Goal: Task Accomplishment & Management: Manage account settings

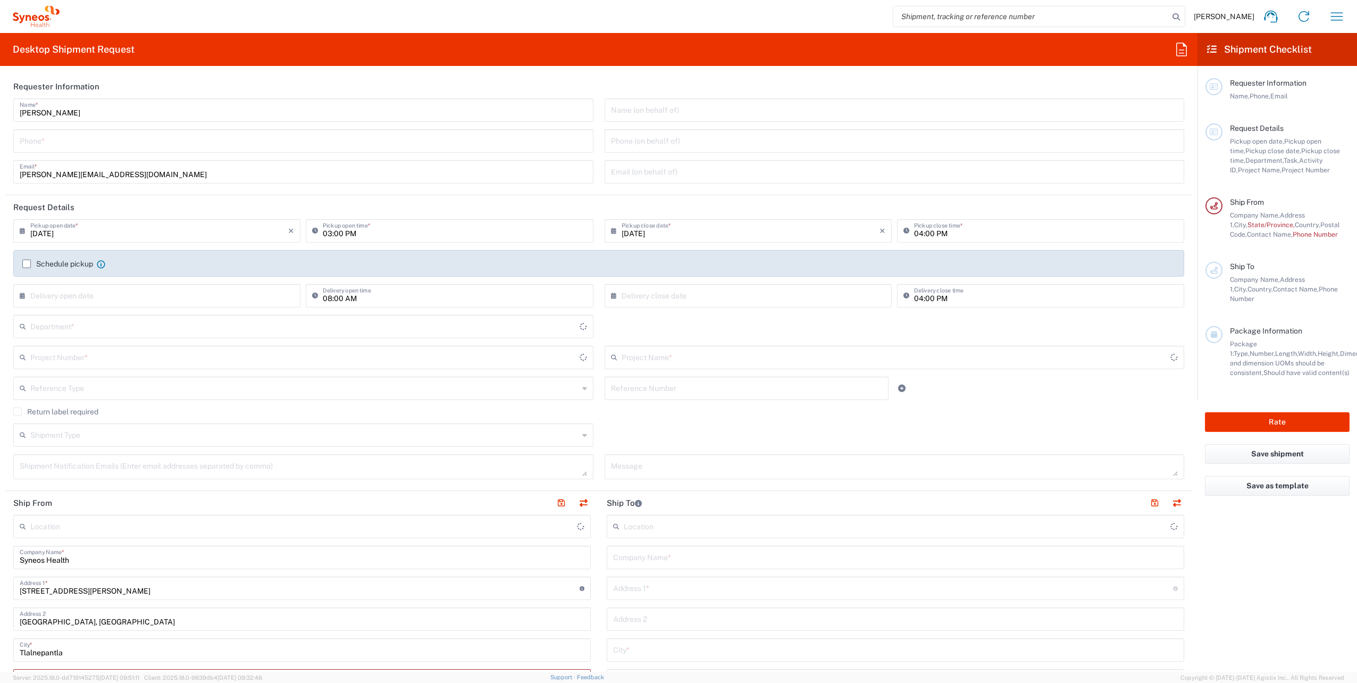
type input "[GEOGRAPHIC_DATA]"
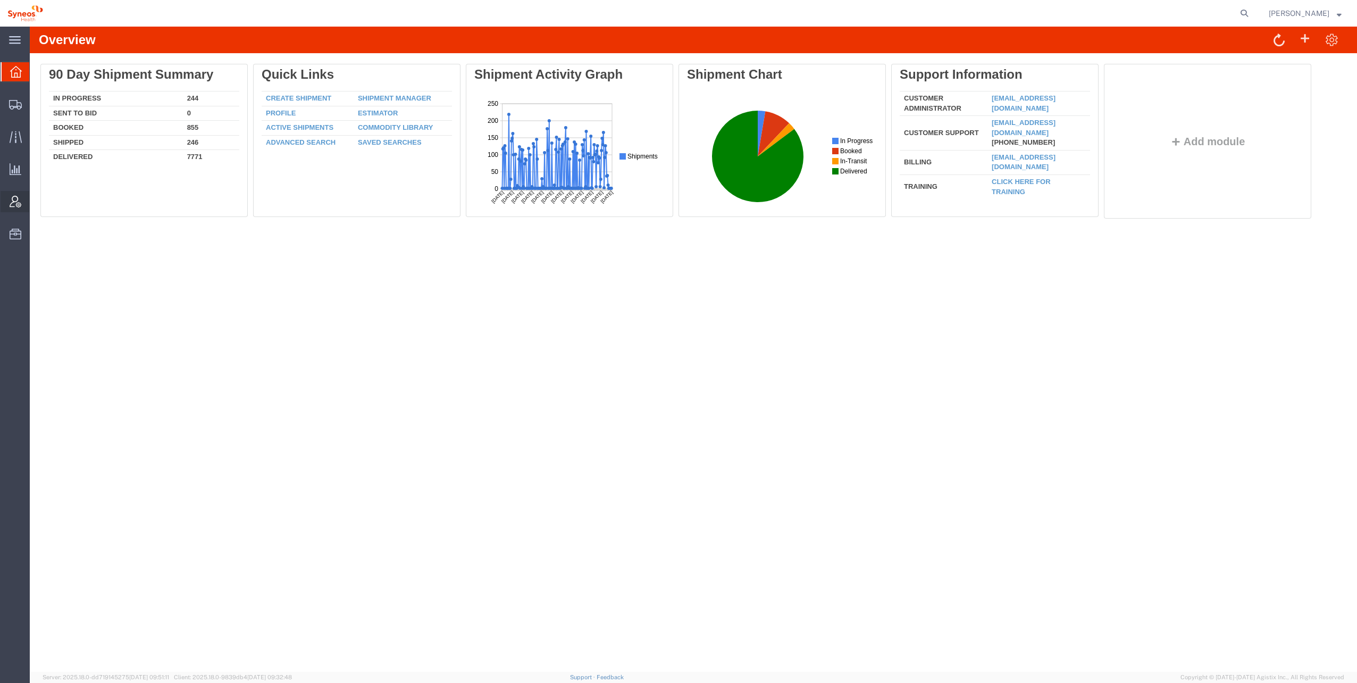
click at [37, 199] on span "Account Admin" at bounding box center [32, 201] width 7 height 21
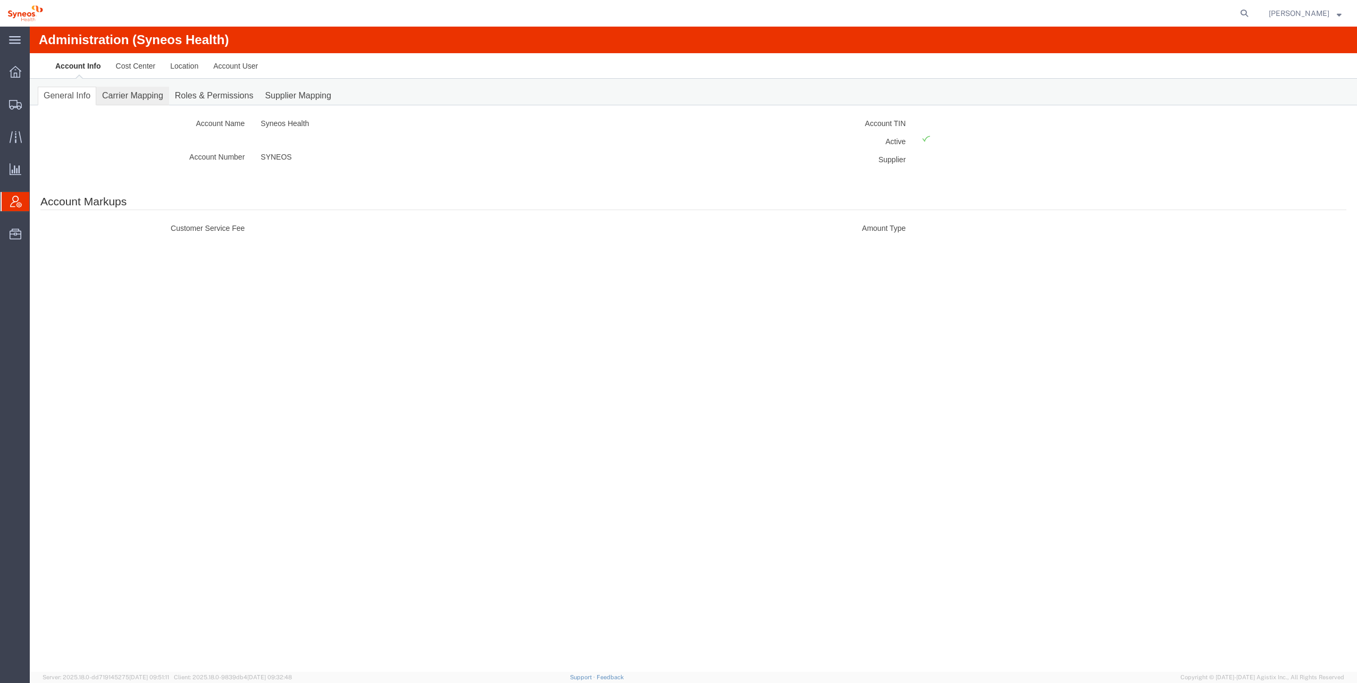
click at [147, 94] on link "Carrier Mapping" at bounding box center [132, 96] width 73 height 19
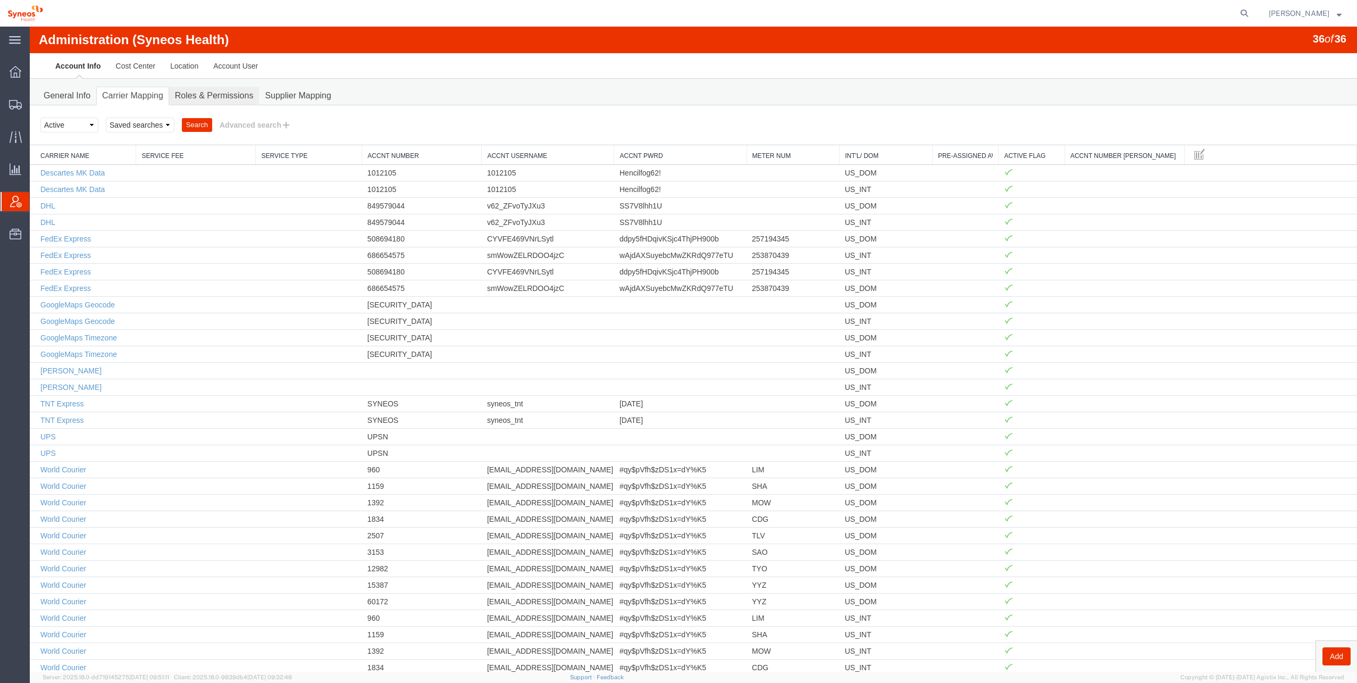
click at [204, 95] on link "Roles & Permissions" at bounding box center [214, 96] width 90 height 19
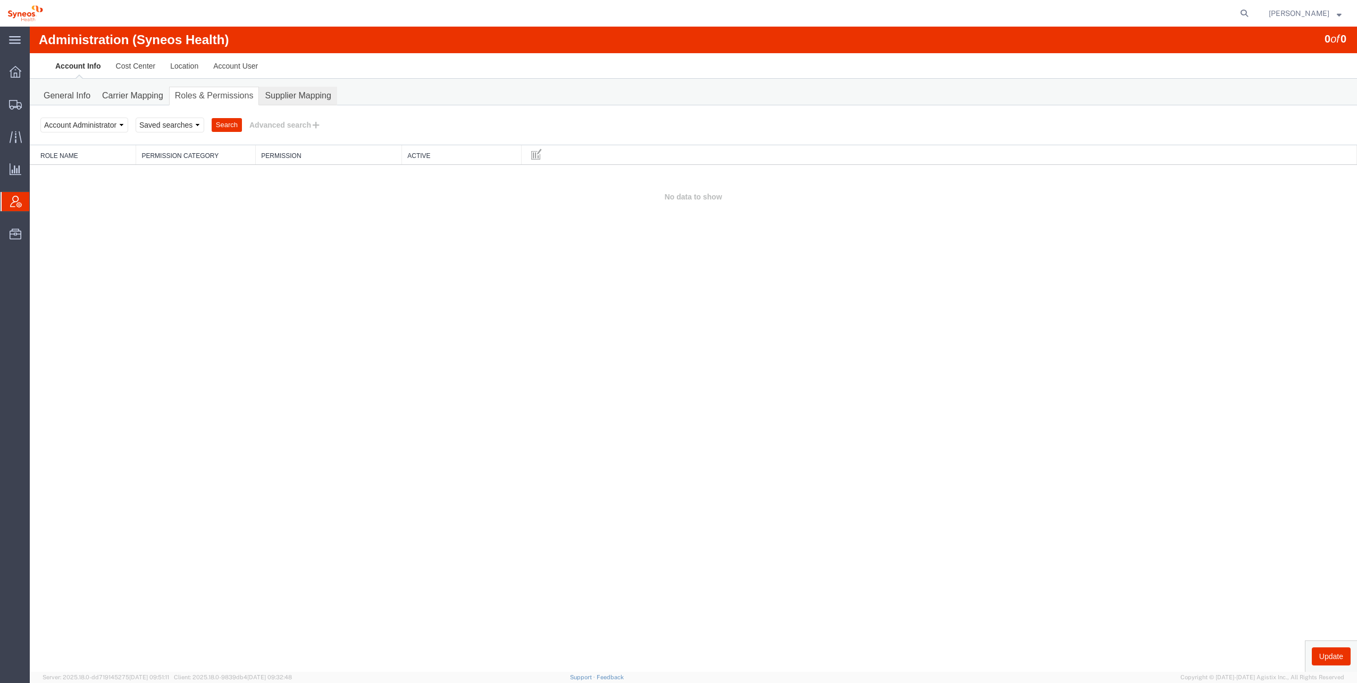
click at [305, 97] on link "Supplier Mapping" at bounding box center [298, 96] width 78 height 19
click at [244, 66] on link "Account User" at bounding box center [236, 66] width 60 height 26
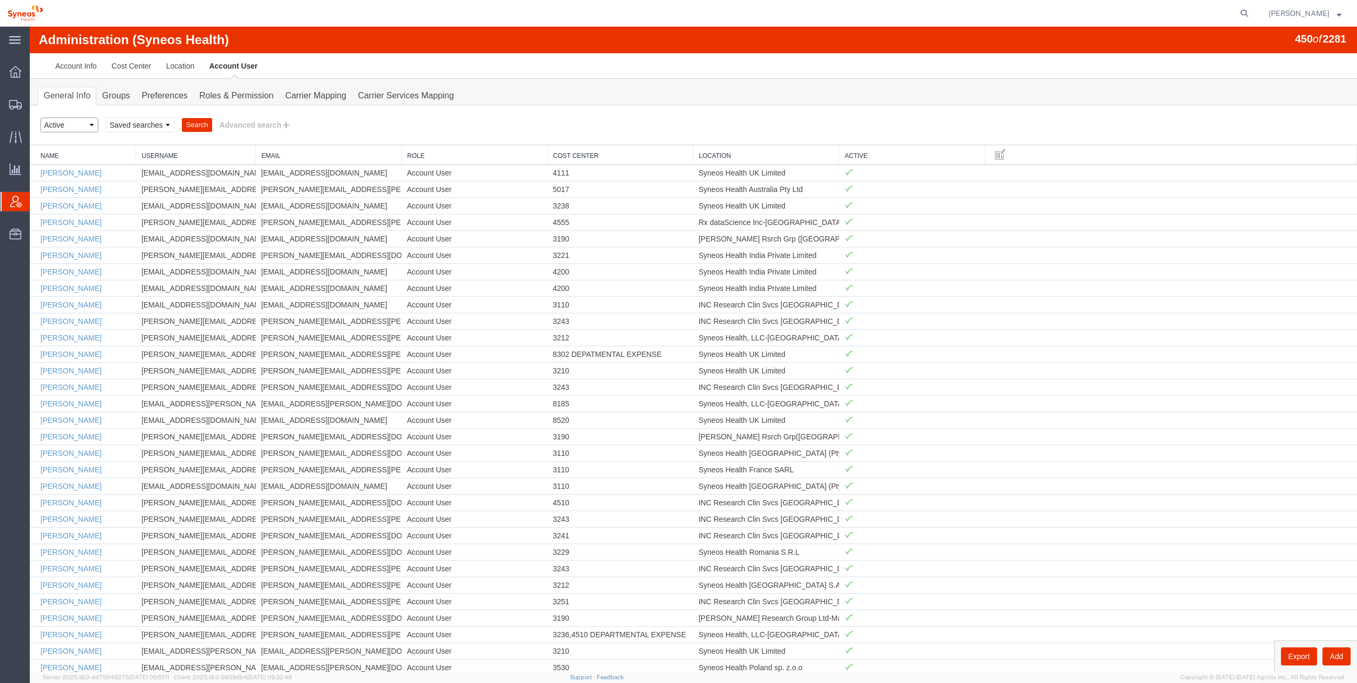
click at [79, 126] on select "Select status Active All Inactive" at bounding box center [69, 125] width 58 height 15
select select "ALL"
click at [40, 118] on select "Select status Active All Inactive" at bounding box center [69, 125] width 58 height 15
click at [168, 127] on select "Saved searches" at bounding box center [140, 125] width 69 height 15
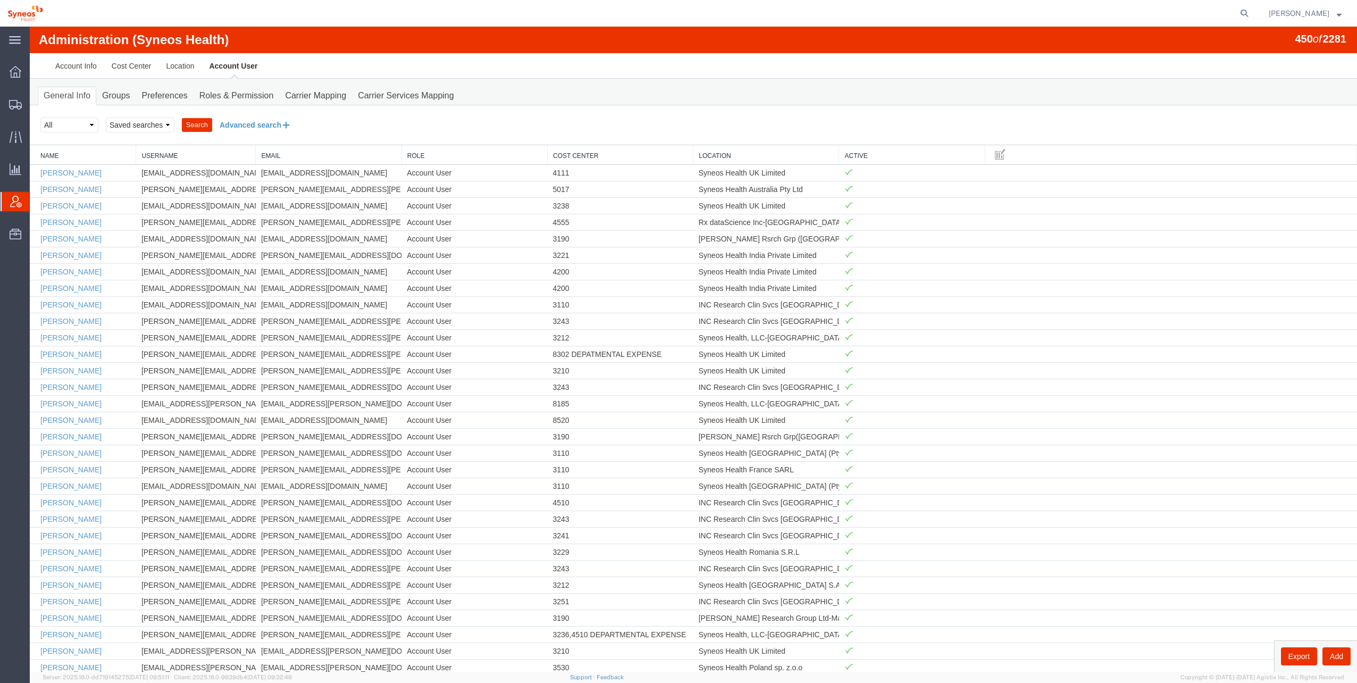
click at [233, 127] on button "Advanced search" at bounding box center [255, 125] width 87 height 18
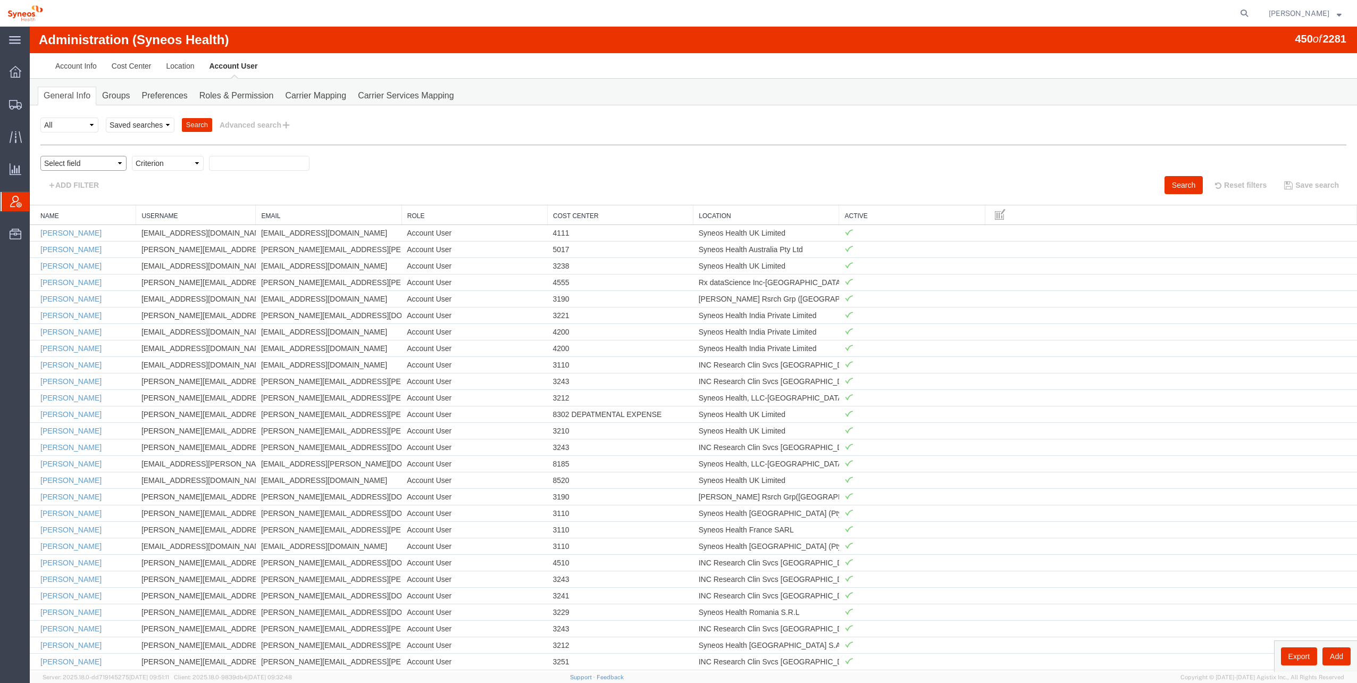
click at [93, 160] on select "Select field Cost Center Email Location Name Role Username" at bounding box center [83, 163] width 86 height 15
select select "personName"
click at [40, 156] on select "Select field Cost Center Email Location Name Role Username" at bounding box center [83, 163] width 86 height 15
click at [189, 166] on select "Criterion contains does not contain is is blank is not blank starts with" at bounding box center [168, 163] width 72 height 15
click at [235, 161] on input "text" at bounding box center [259, 163] width 101 height 15
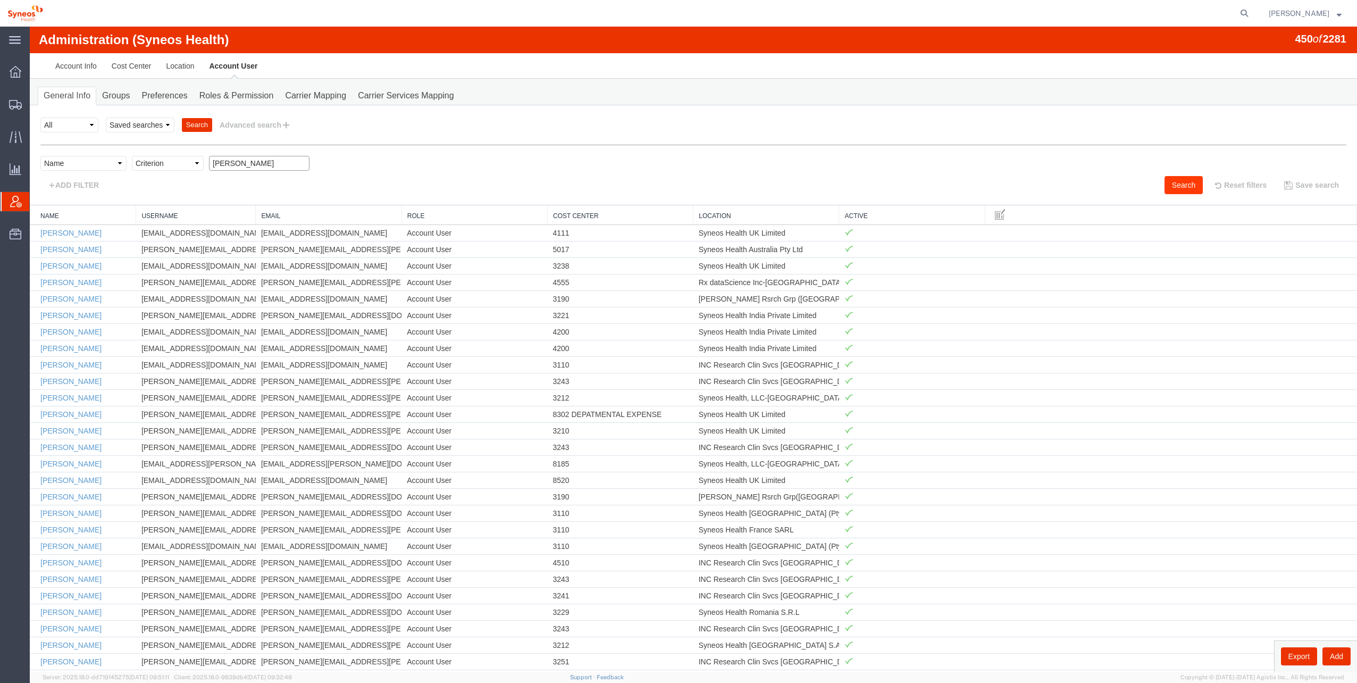
type input "[PERSON_NAME]"
click at [1169, 190] on button "Search" at bounding box center [1184, 185] width 38 height 18
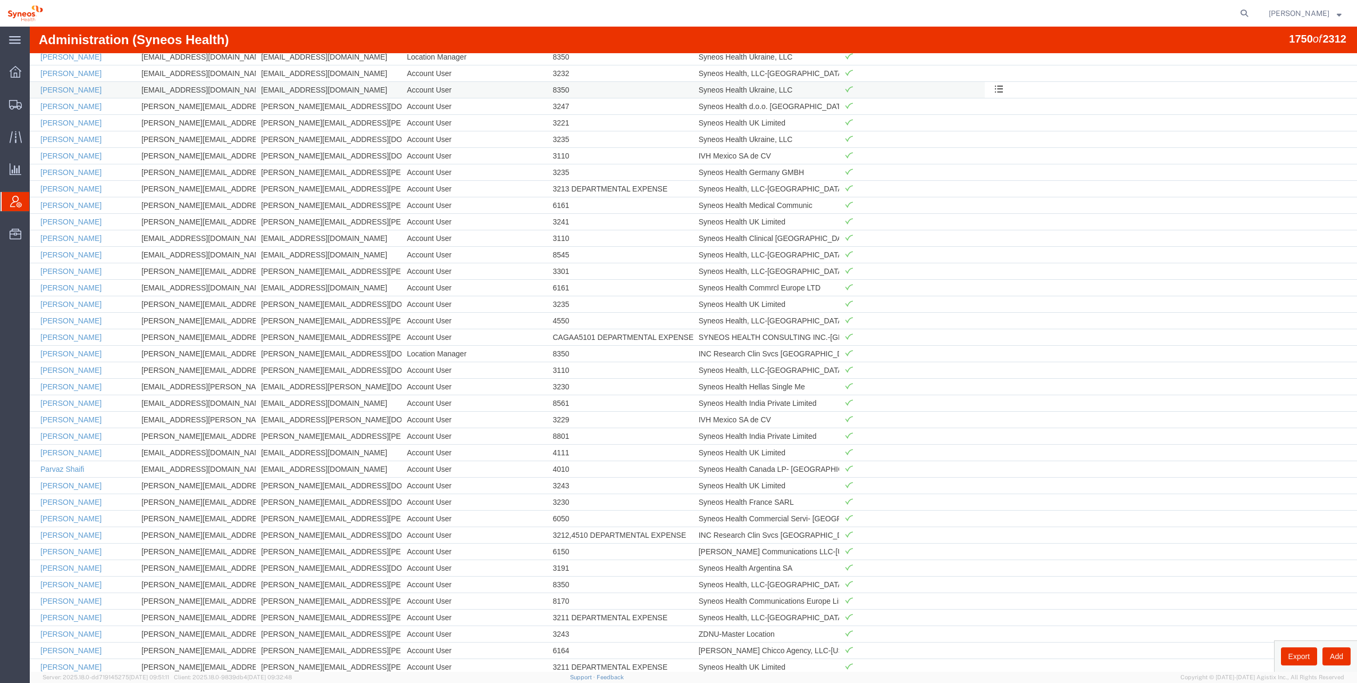
scroll to position [28039, 0]
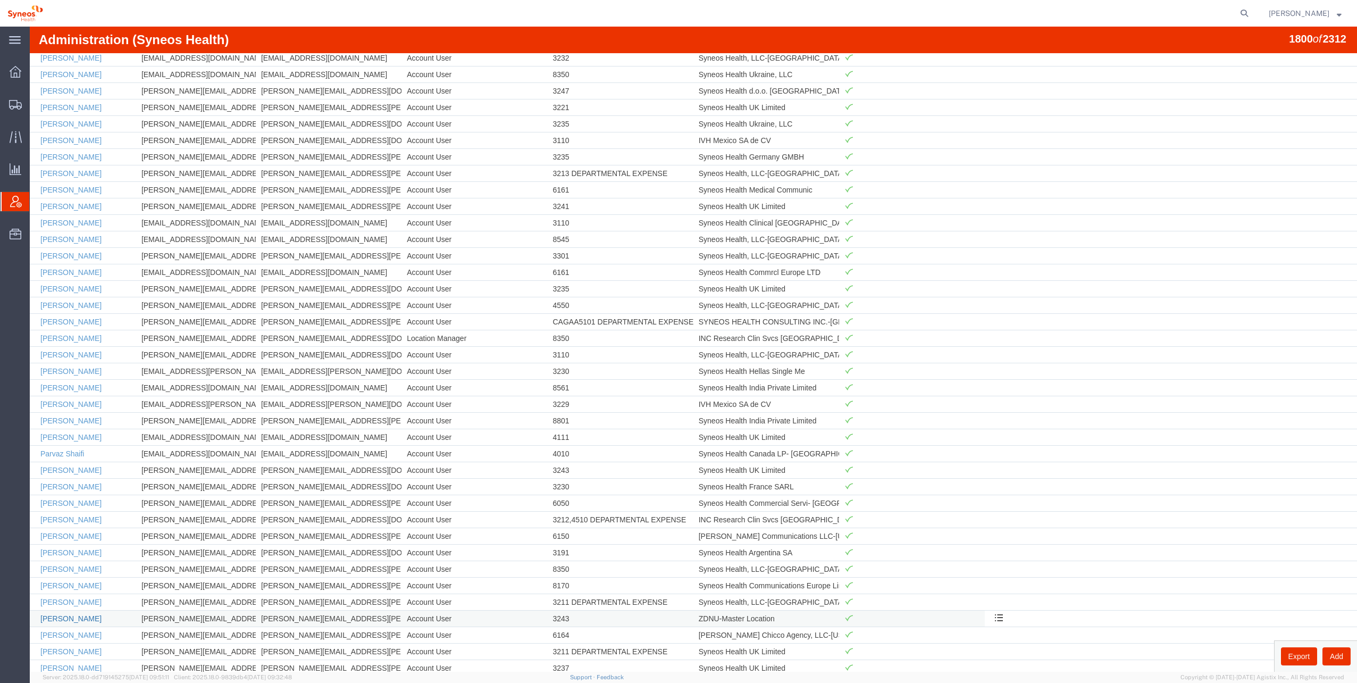
click at [62, 614] on link "[PERSON_NAME]" at bounding box center [70, 618] width 61 height 9
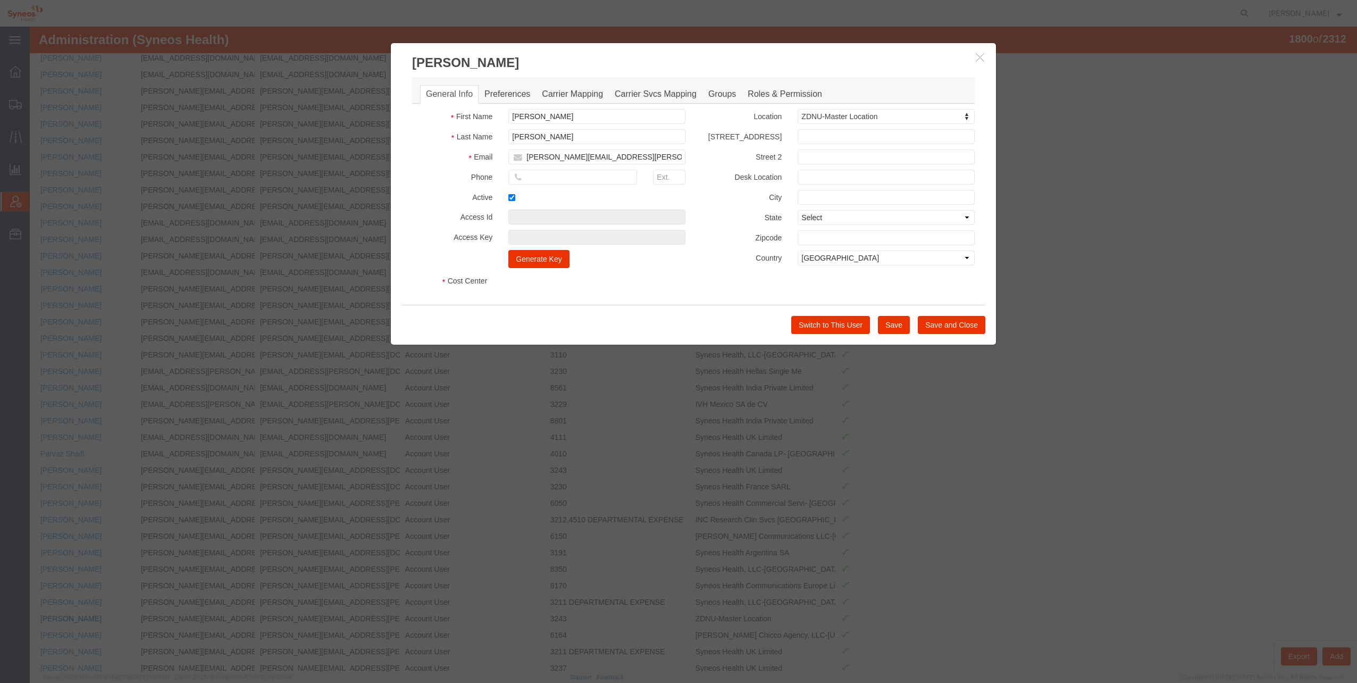
select select "DEPARTMENT"
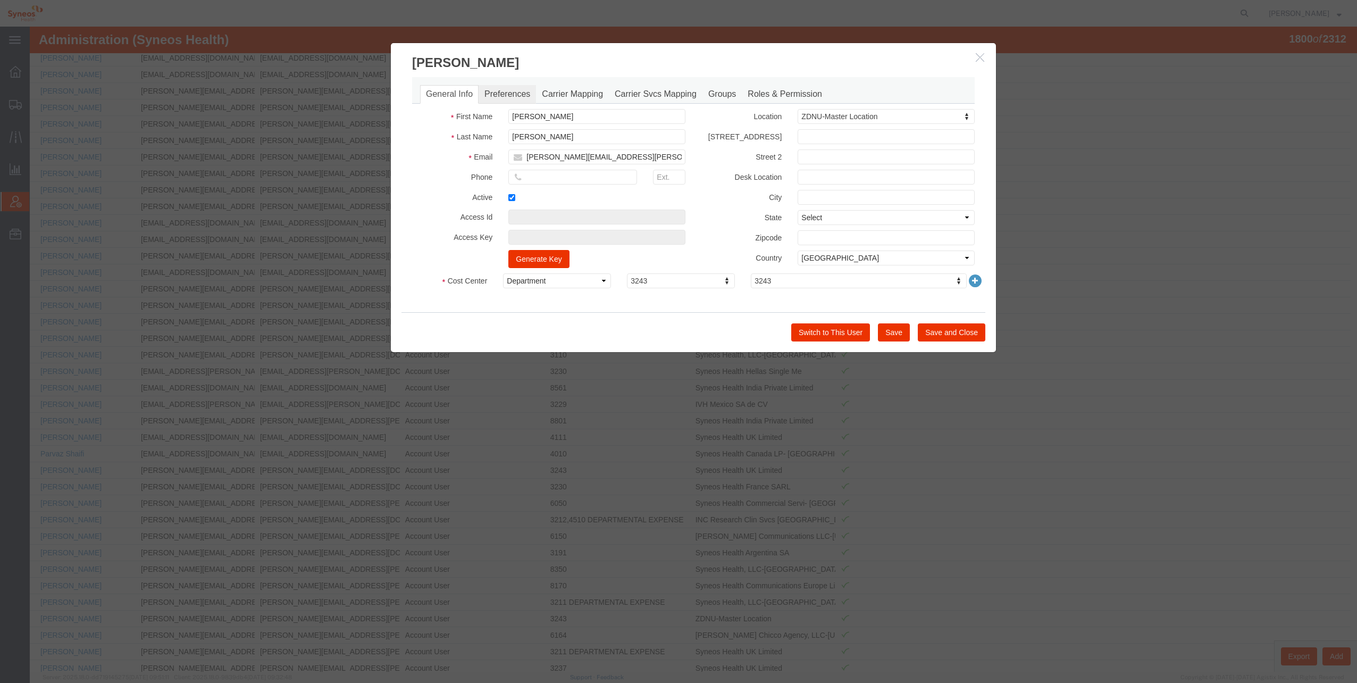
click at [489, 94] on link "Preferences" at bounding box center [507, 94] width 57 height 19
select select
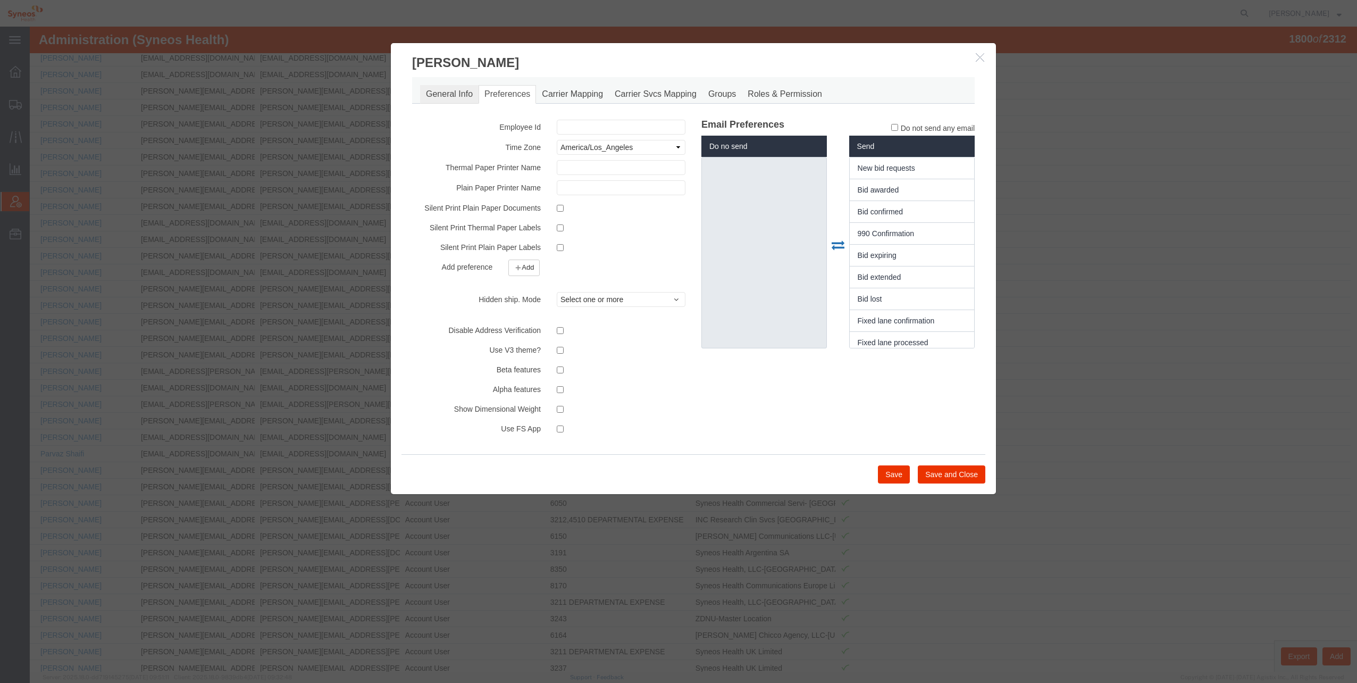
click at [442, 94] on link "General Info" at bounding box center [449, 94] width 58 height 19
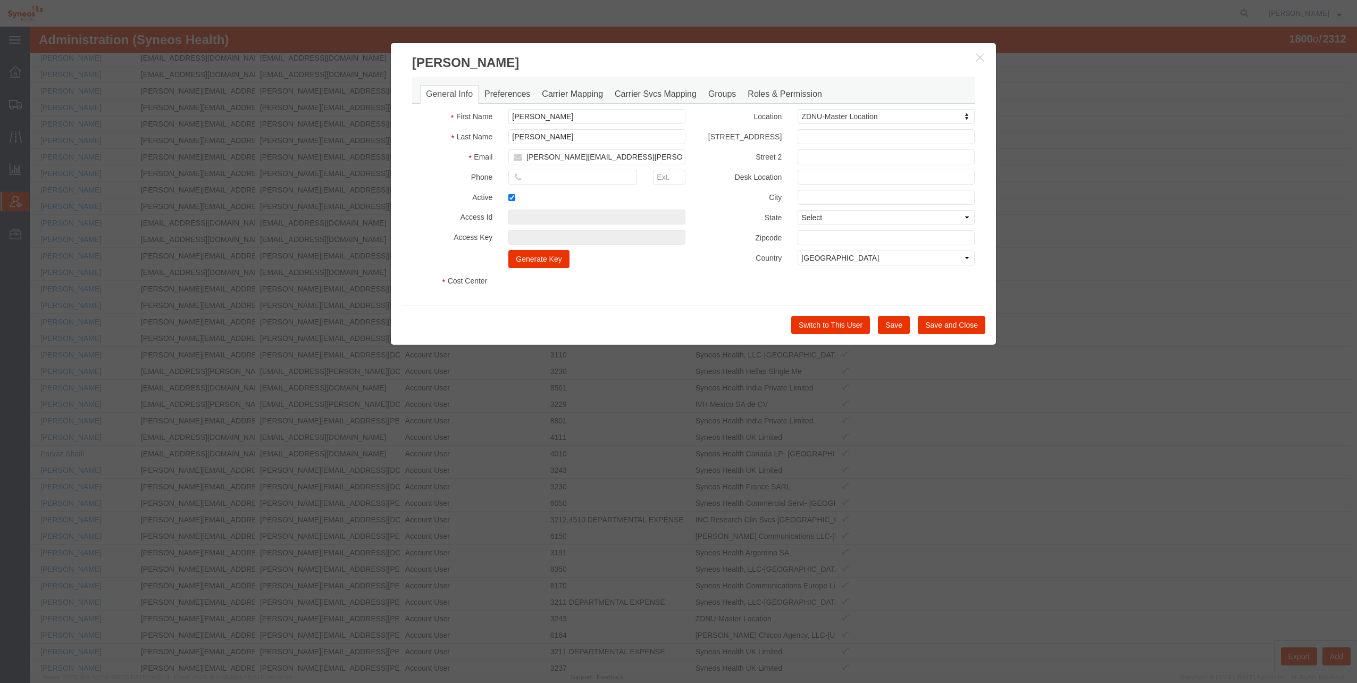
select select "DEPARTMENT"
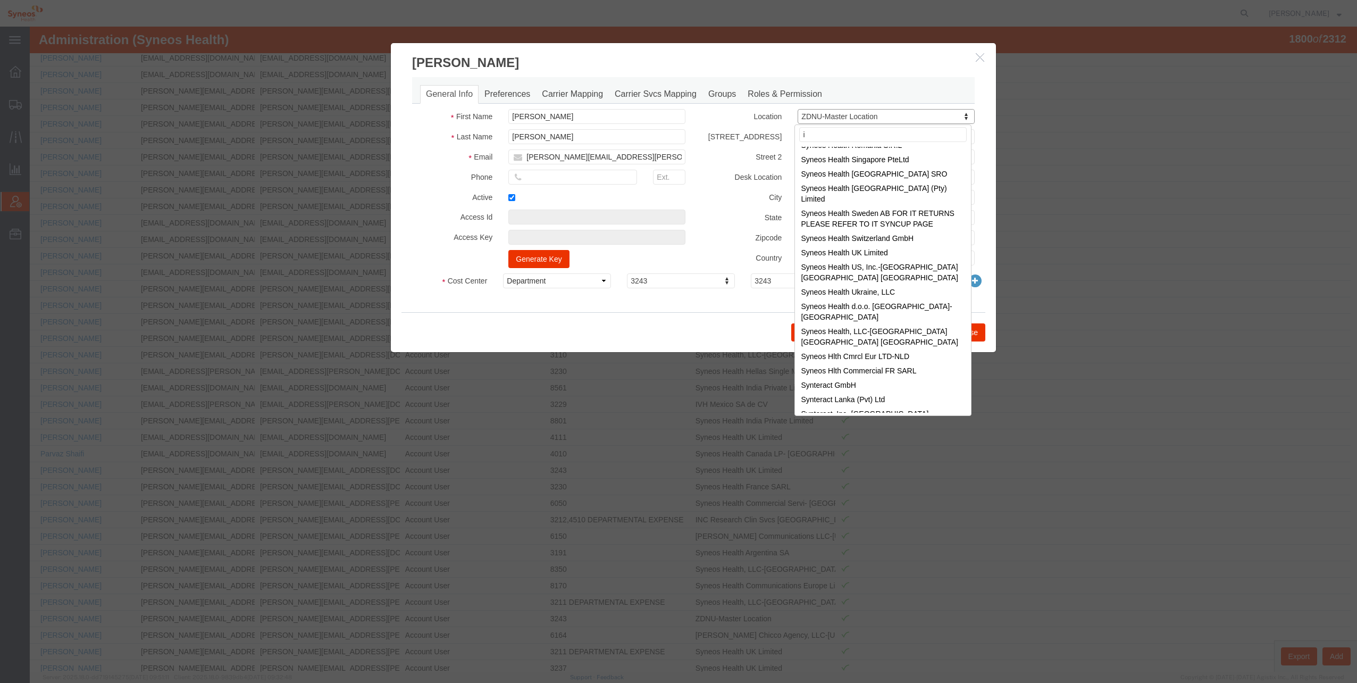
scroll to position [0, 0]
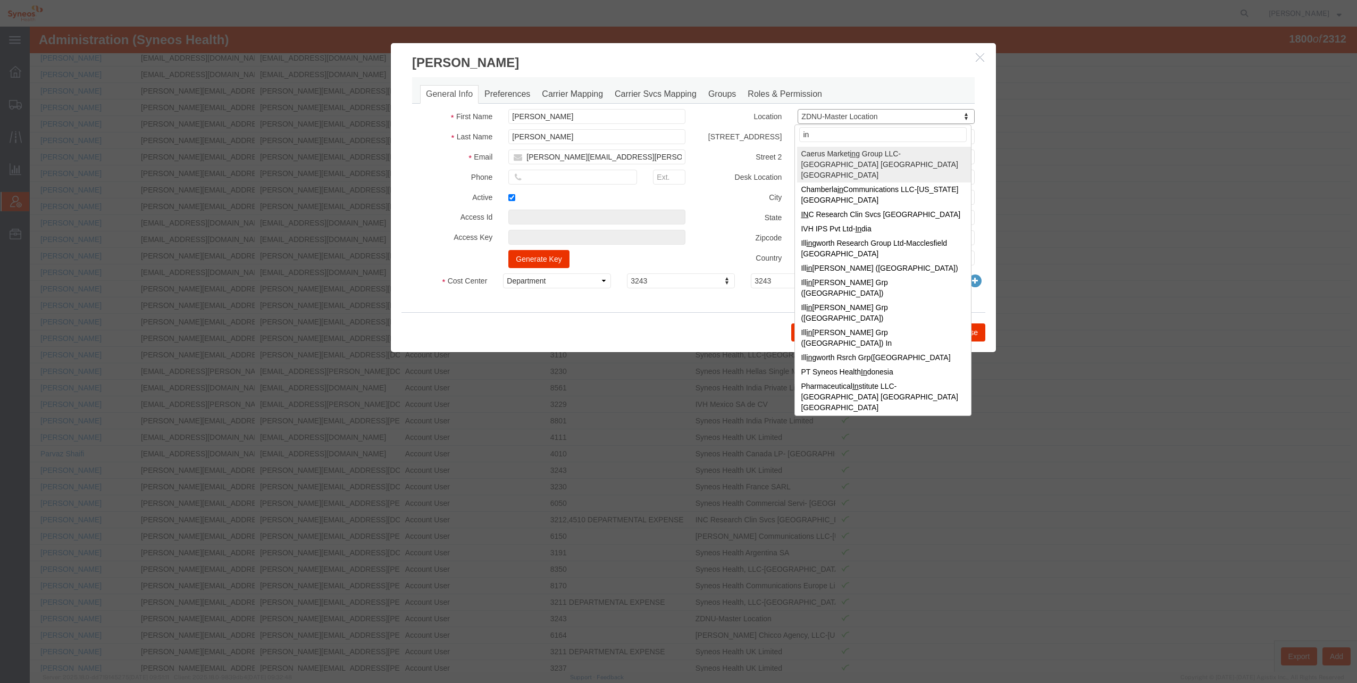
type input "inc"
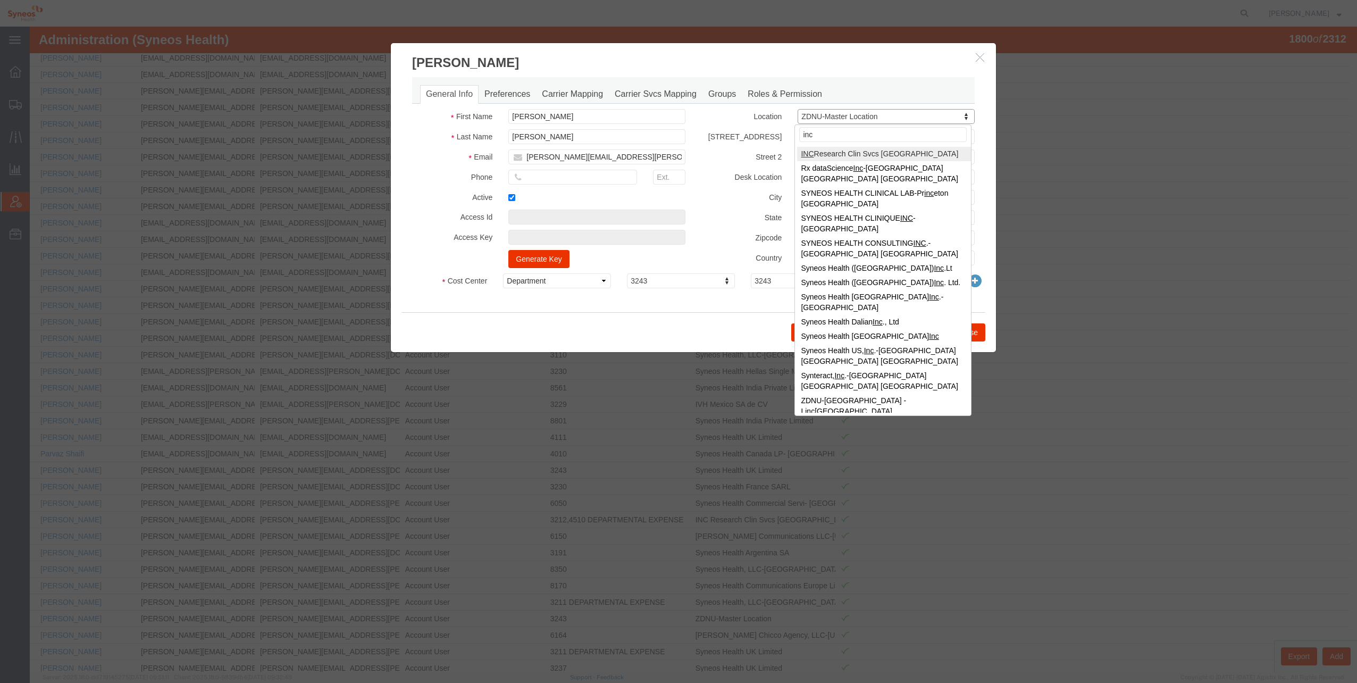
drag, startPoint x: 820, startPoint y: 136, endPoint x: 723, endPoint y: 127, distance: 97.8
type input "inc"
select select "{"locationId":"48954","street1":"[STREET_ADDRESS][PERSON_NAME] [GEOGRAPHIC_DATA…"
type input "[STREET_ADDRESS][PERSON_NAME]"
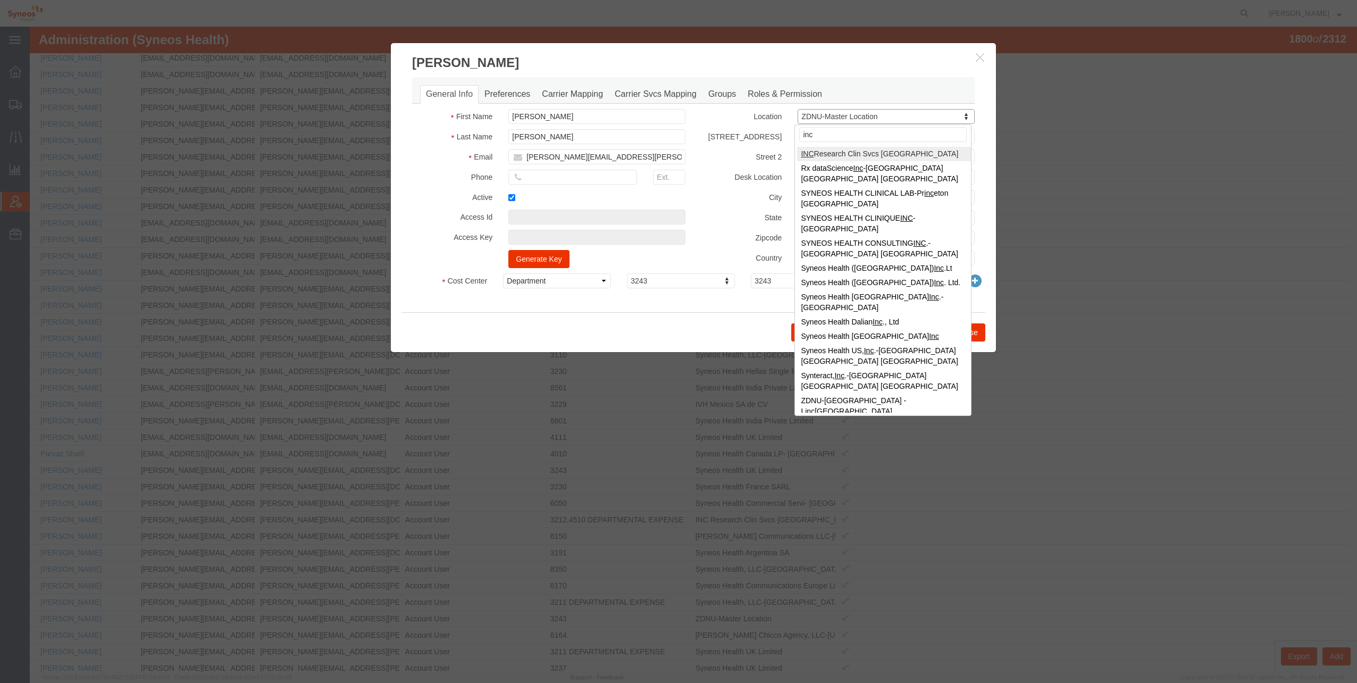
type input "[GEOGRAPHIC_DATA], [GEOGRAPHIC_DATA]"
type input "Tlalnepantla"
select select
type input "54060"
select select "MX"
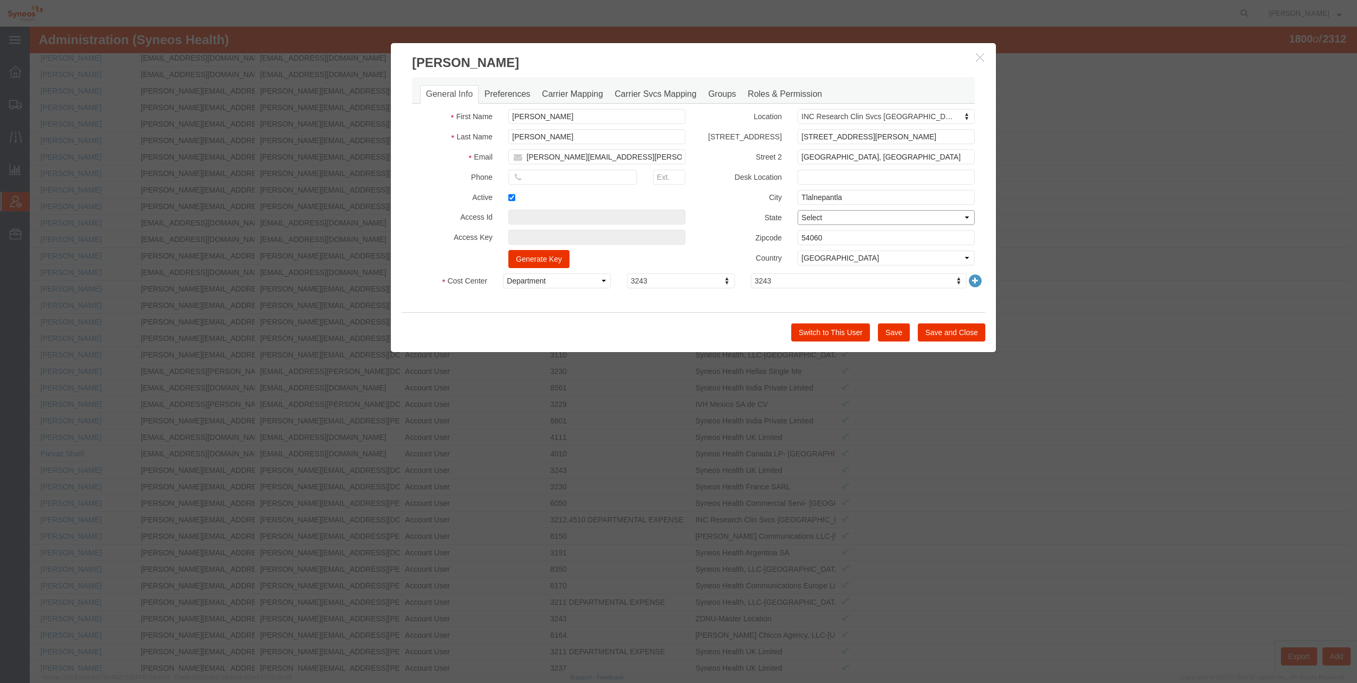
click at [889, 218] on select "Select [US_STATE] [US_STATE] [US_STATE] [US_STATE] Armed Forces Americas Armed …" at bounding box center [886, 217] width 177 height 15
click at [981, 240] on div "General Info Preferences Carrier Mapping Carrier Svcs Mapping Groups Roles & Pe…" at bounding box center [693, 192] width 605 height 240
drag, startPoint x: 948, startPoint y: 333, endPoint x: 942, endPoint y: 305, distance: 28.3
click at [945, 309] on div "[PERSON_NAME] General Info Preferences Carrier Mapping Carrier Svcs Mapping Gro…" at bounding box center [693, 198] width 606 height 310
click at [504, 90] on link "Preferences" at bounding box center [507, 94] width 57 height 19
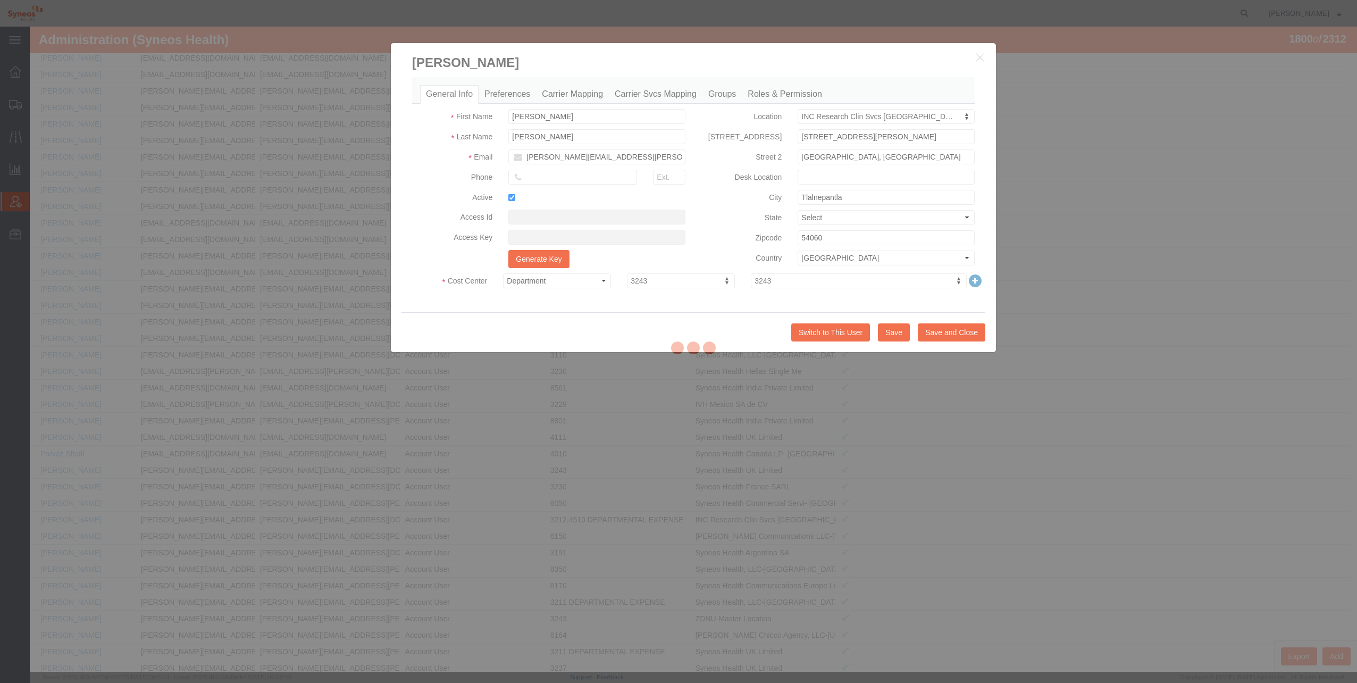
select select
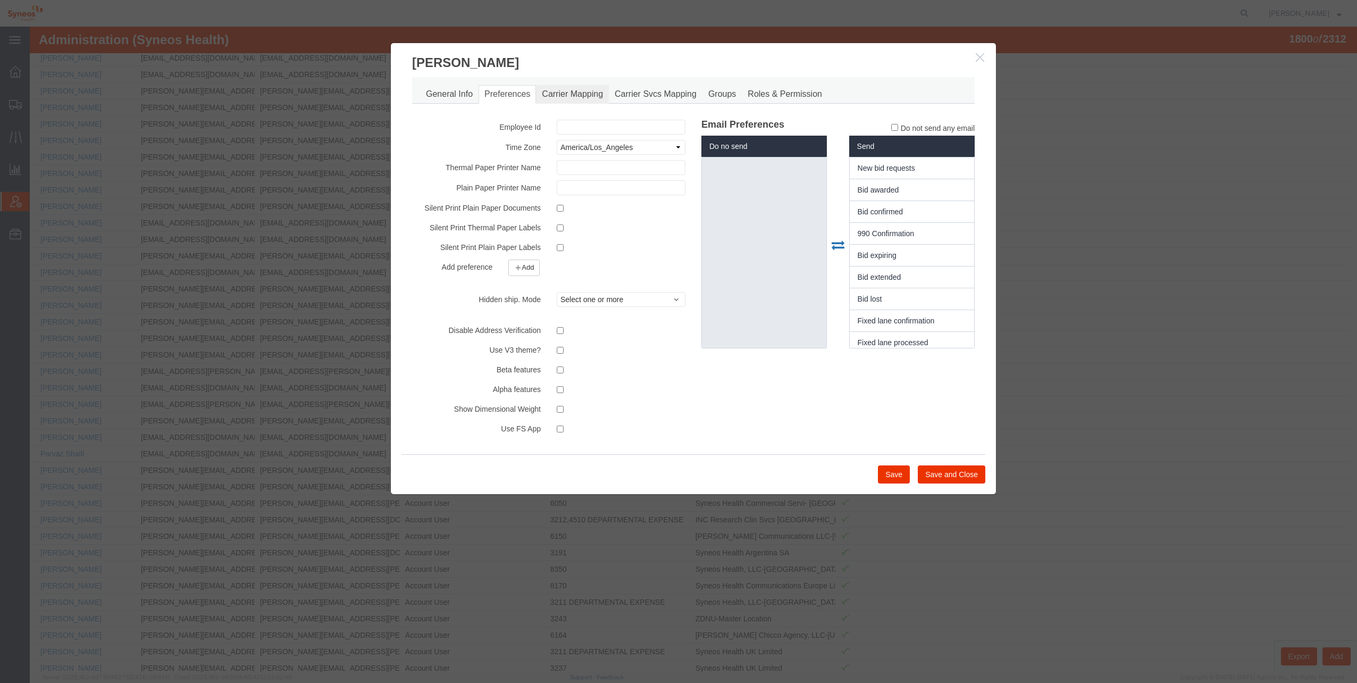
click at [554, 96] on link "Carrier Mapping" at bounding box center [572, 94] width 73 height 19
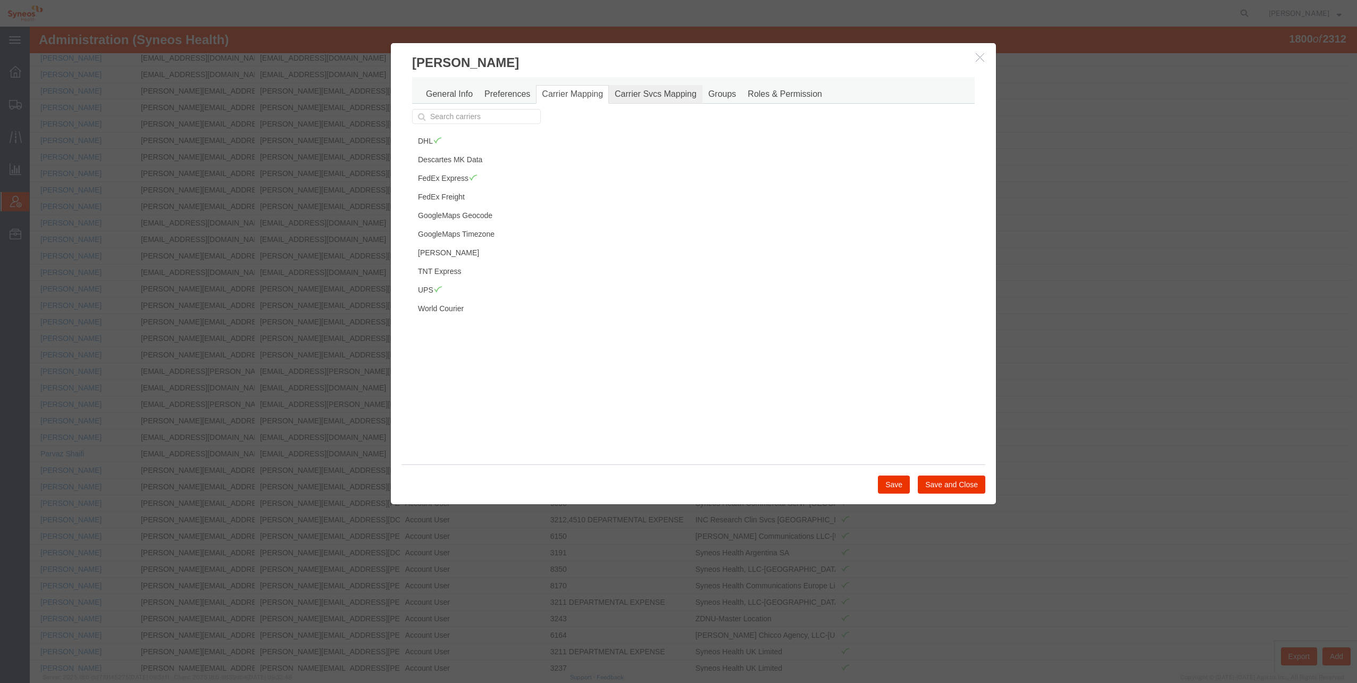
click at [655, 102] on link "Carrier Svcs Mapping" at bounding box center [656, 94] width 94 height 19
click at [719, 97] on link "Groups" at bounding box center [721, 94] width 39 height 19
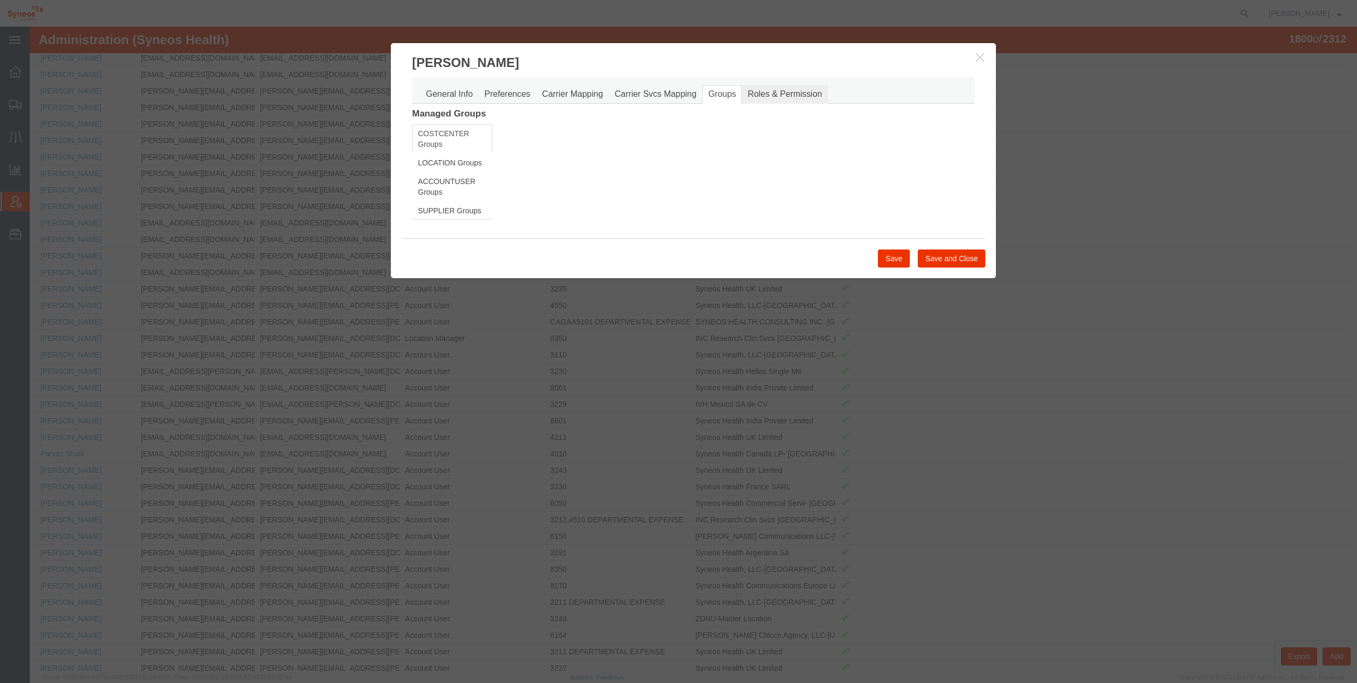
click at [775, 96] on link "Roles & Permission" at bounding box center [785, 94] width 86 height 19
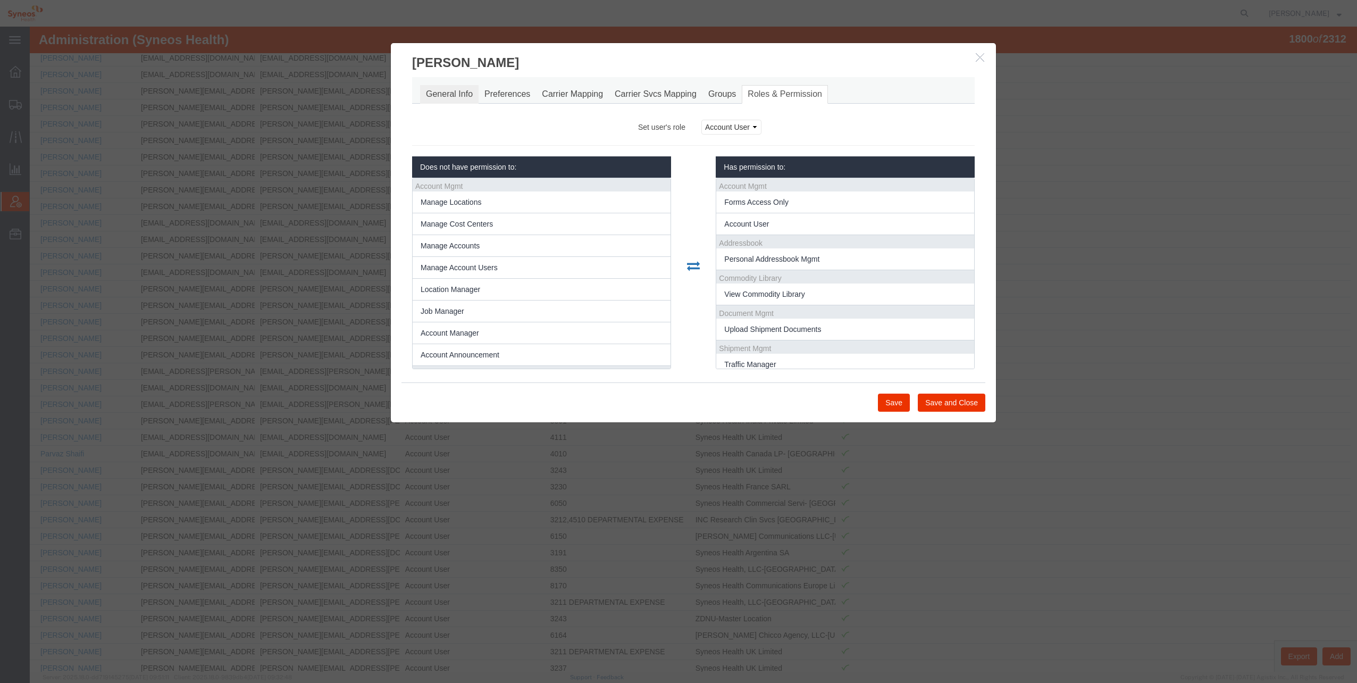
click at [445, 93] on link "General Info" at bounding box center [449, 94] width 58 height 19
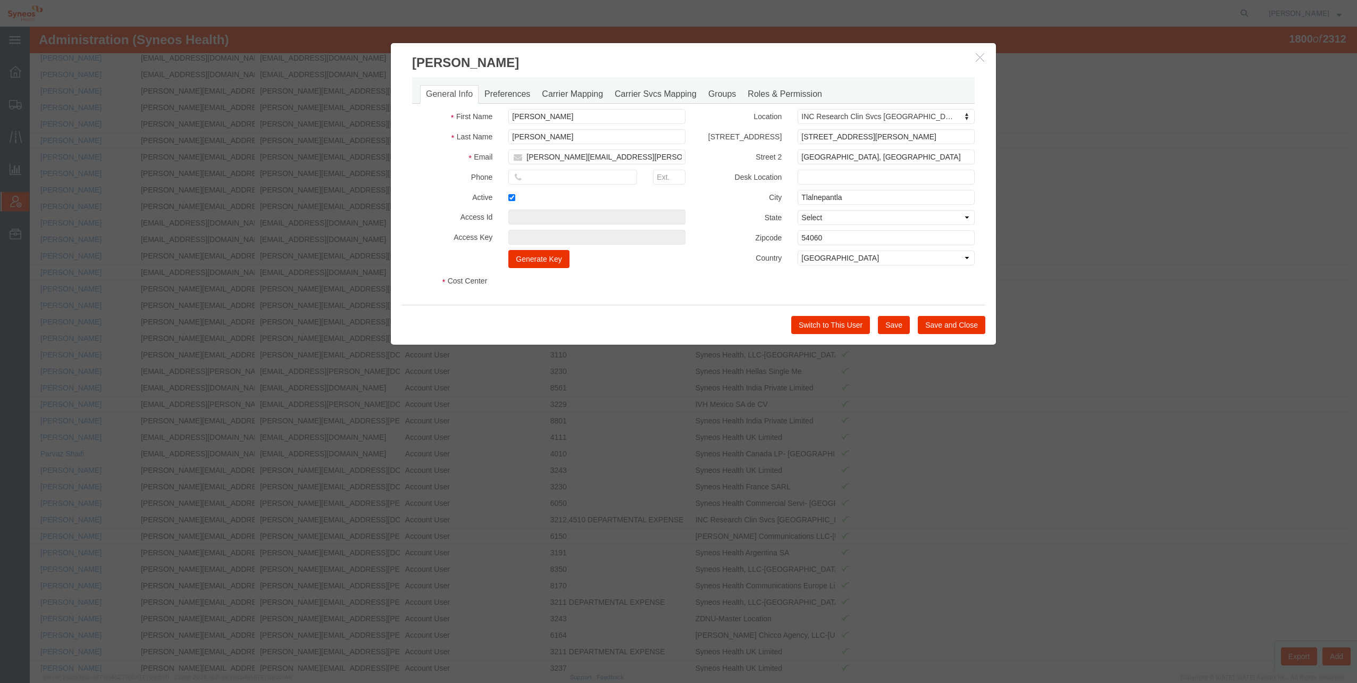
select select "DEPARTMENT"
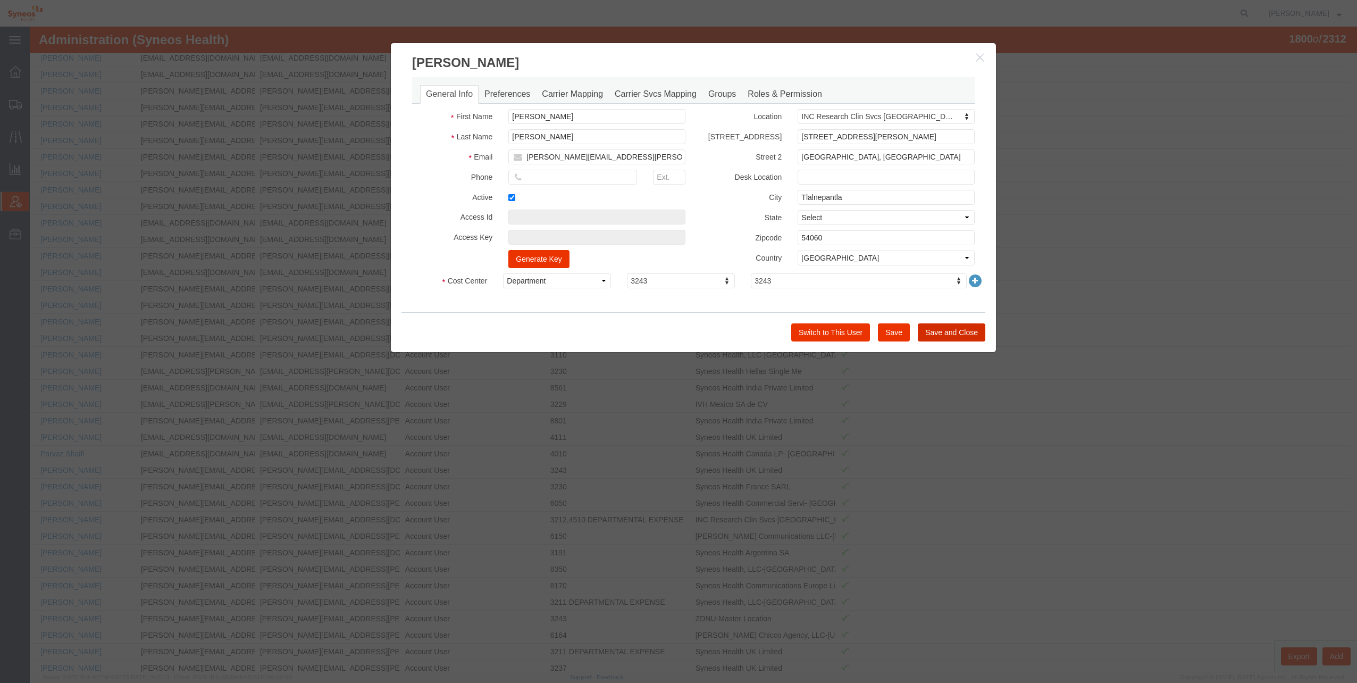
click at [947, 333] on button "Save and Close" at bounding box center [952, 332] width 68 height 18
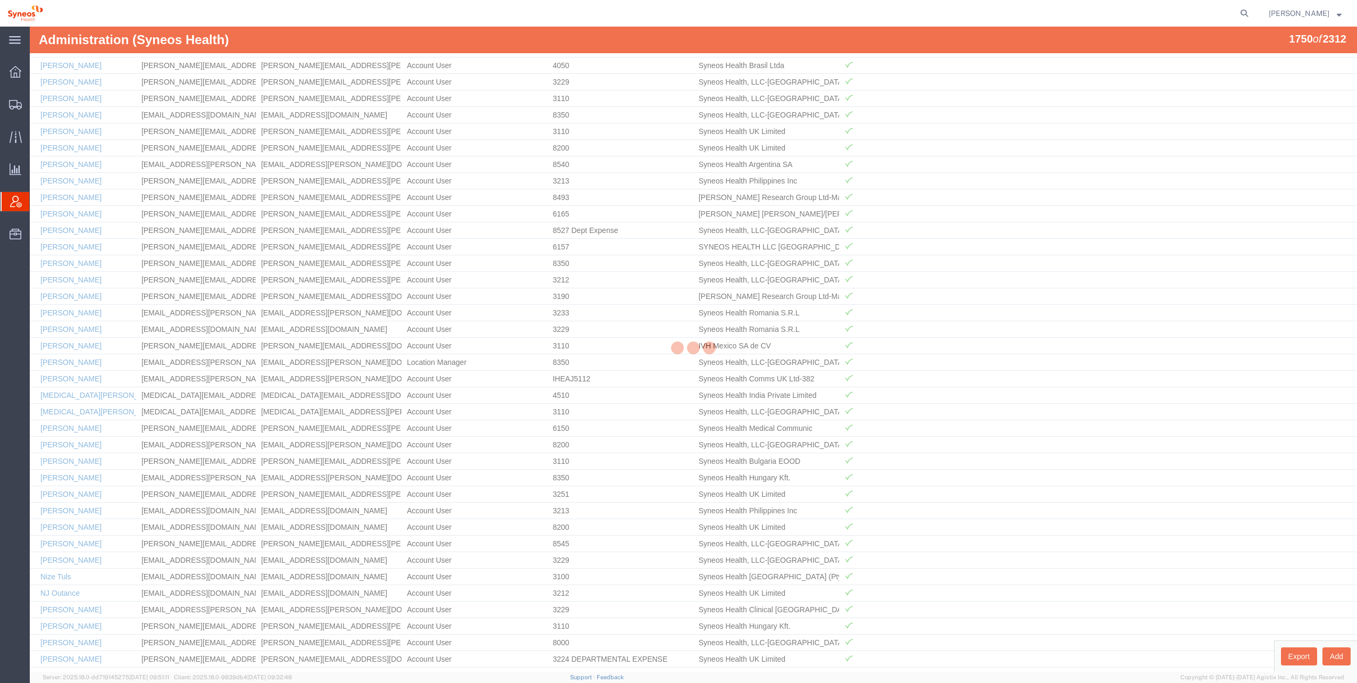
scroll to position [28039, 0]
